Goal: Use online tool/utility: Utilize a website feature to perform a specific function

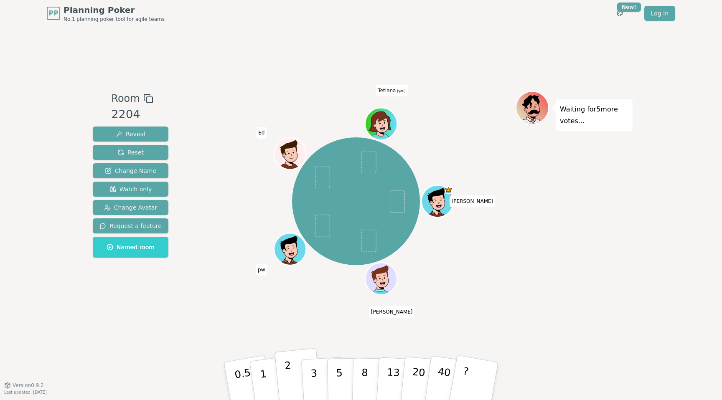
click at [287, 386] on p "2" at bounding box center [289, 383] width 11 height 46
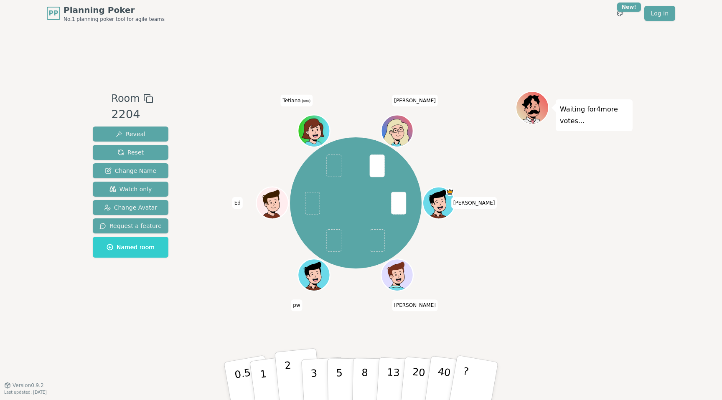
click at [290, 372] on p "2" at bounding box center [289, 383] width 11 height 46
click at [339, 376] on p "5" at bounding box center [339, 381] width 7 height 45
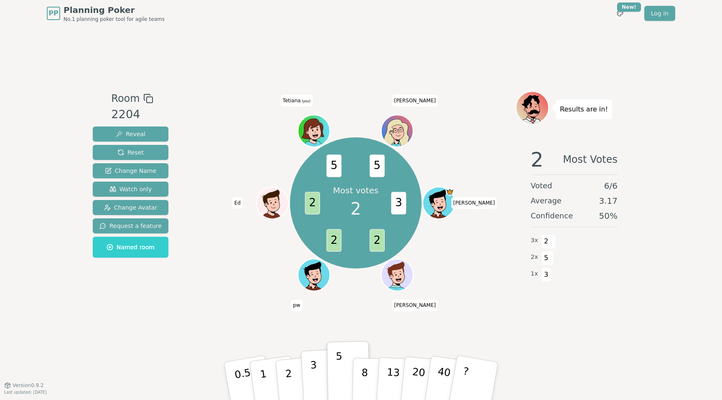
click at [315, 379] on p "3" at bounding box center [314, 382] width 9 height 46
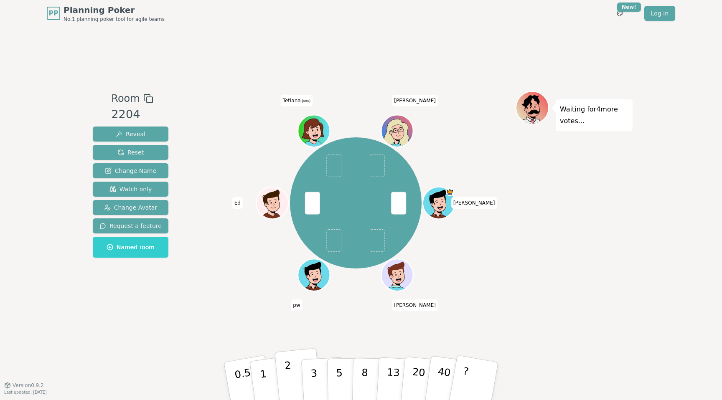
click at [288, 376] on p "2" at bounding box center [289, 383] width 11 height 46
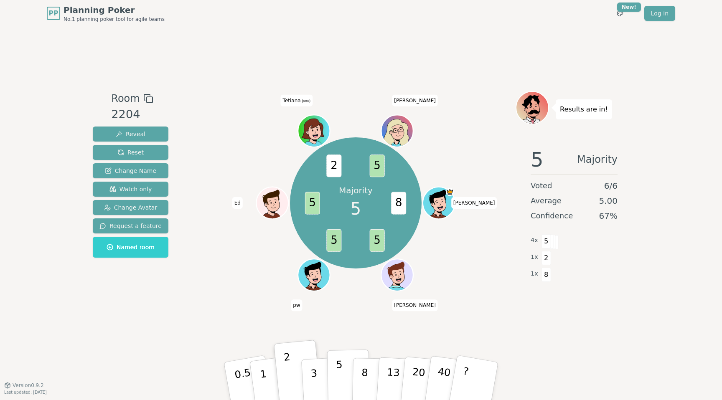
click at [338, 382] on p "5" at bounding box center [339, 381] width 7 height 45
